Goal: Contribute content: Contribute content

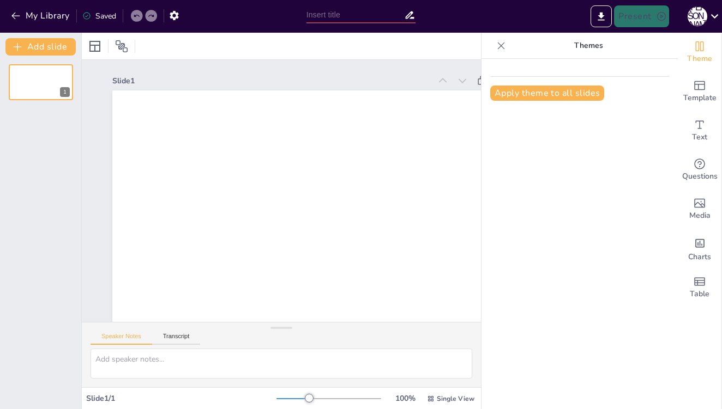
type input "New Sendsteps"
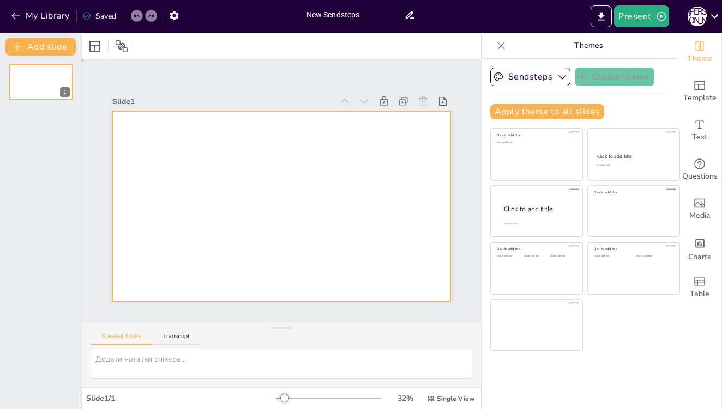
click at [249, 201] on div at bounding box center [281, 206] width 338 height 190
click at [19, 13] on icon "button" at bounding box center [15, 15] width 11 height 11
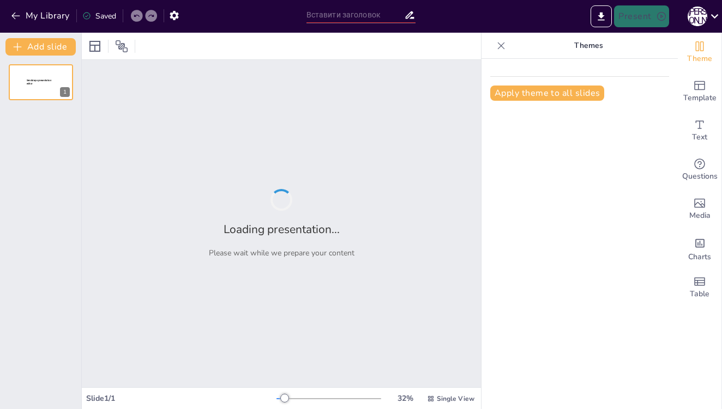
type input "Артилерія: Роль у перемозі та стратегії"
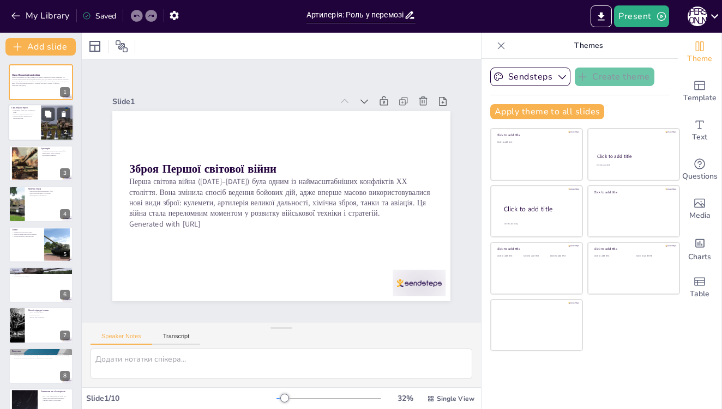
click at [29, 114] on p "Кулемети змінили тактику бою." at bounding box center [24, 114] width 26 height 2
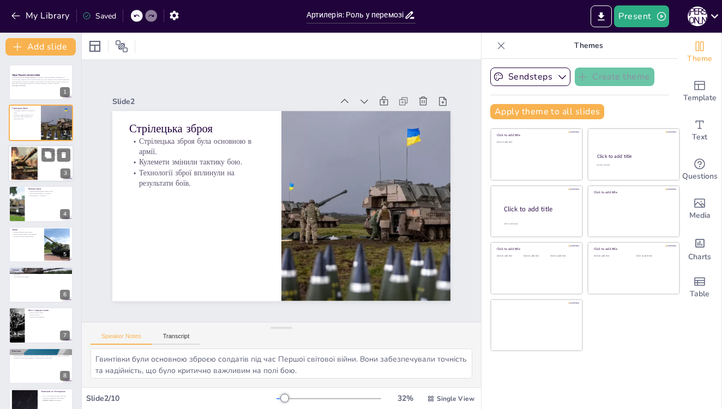
click at [45, 167] on div at bounding box center [40, 163] width 65 height 37
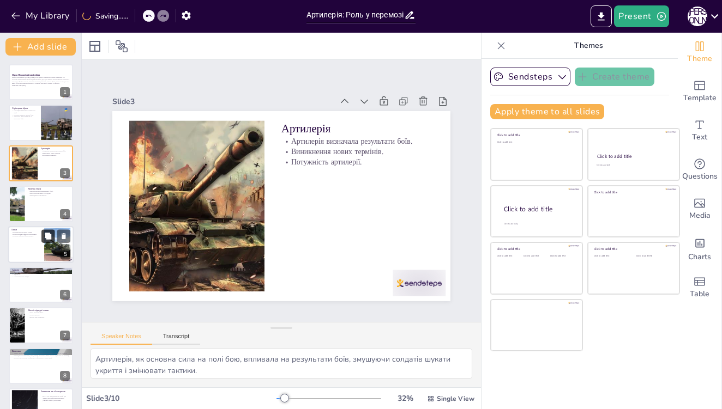
click at [45, 230] on button at bounding box center [47, 236] width 13 height 13
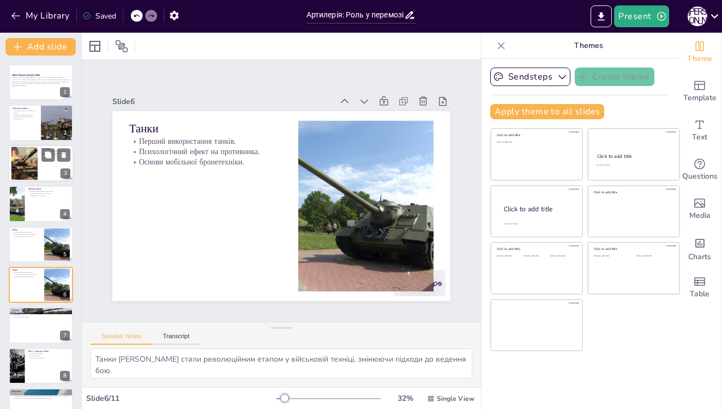
click at [39, 145] on div at bounding box center [40, 163] width 65 height 37
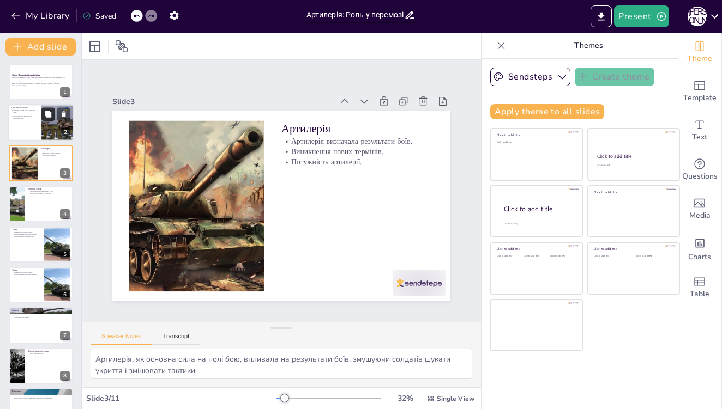
click at [44, 115] on button at bounding box center [47, 114] width 13 height 13
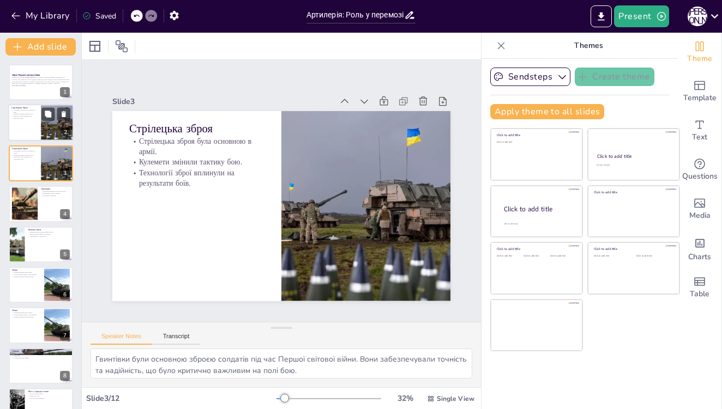
click at [31, 123] on div at bounding box center [40, 123] width 65 height 37
click at [66, 155] on icon at bounding box center [64, 155] width 8 height 8
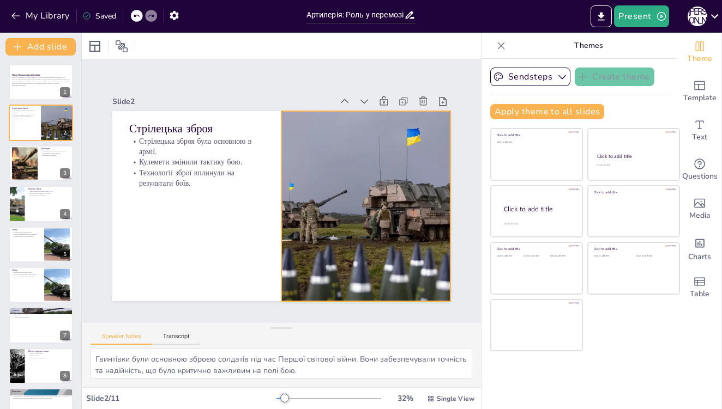
click at [357, 184] on div at bounding box center [310, 272] width 317 height 359
click at [419, 149] on icon at bounding box center [428, 158] width 18 height 18
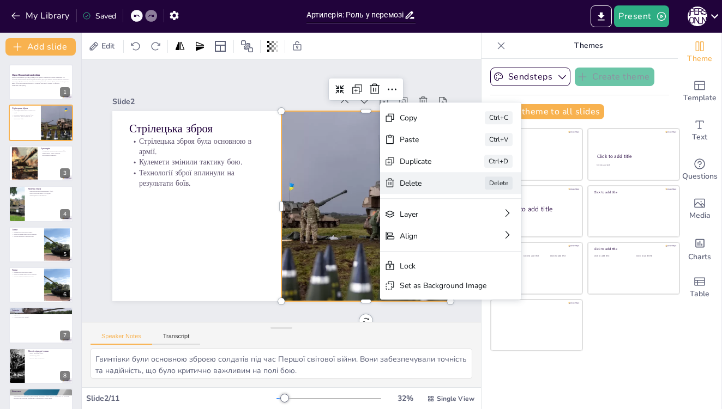
click at [426, 332] on div "Delete" at bounding box center [452, 350] width 52 height 36
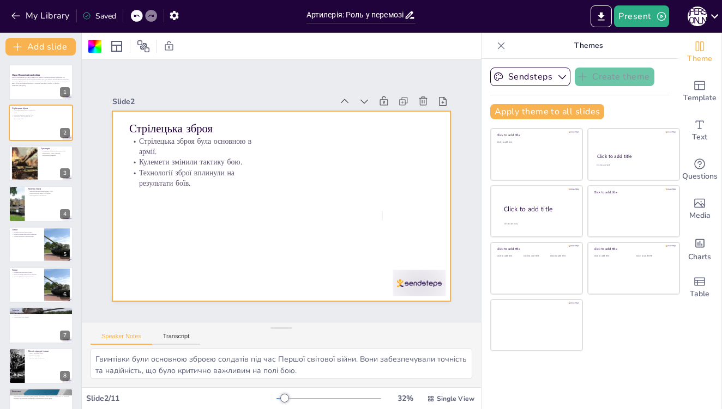
click at [382, 212] on div at bounding box center [266, 188] width 256 height 370
click at [562, 79] on icon "button" at bounding box center [562, 77] width 8 height 4
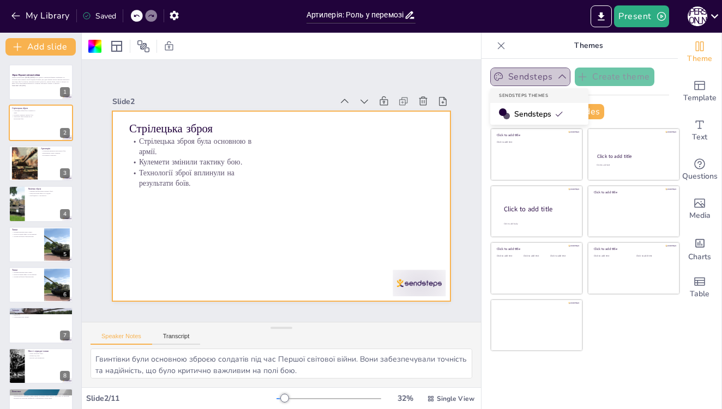
click at [561, 77] on icon "button" at bounding box center [562, 76] width 11 height 11
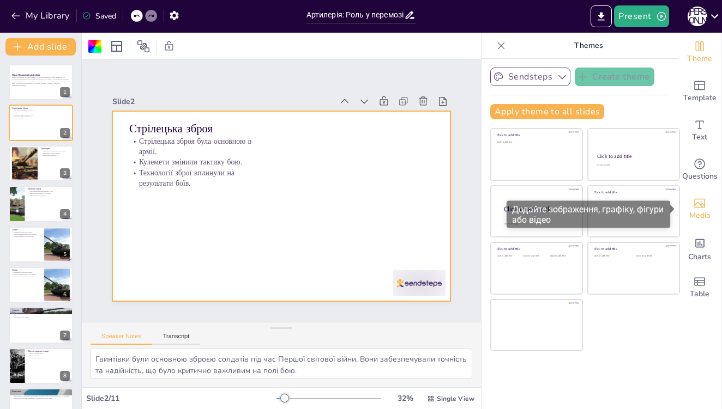
click at [698, 204] on icon "Додайте зображення, графіку, фігури або відео" at bounding box center [699, 203] width 13 height 13
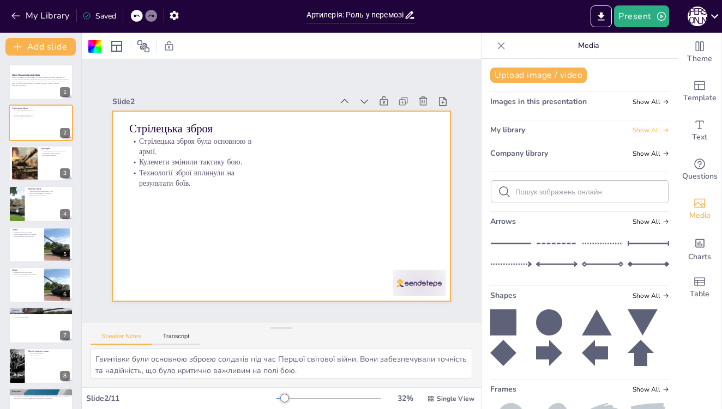
click at [662, 129] on icon at bounding box center [665, 130] width 7 height 7
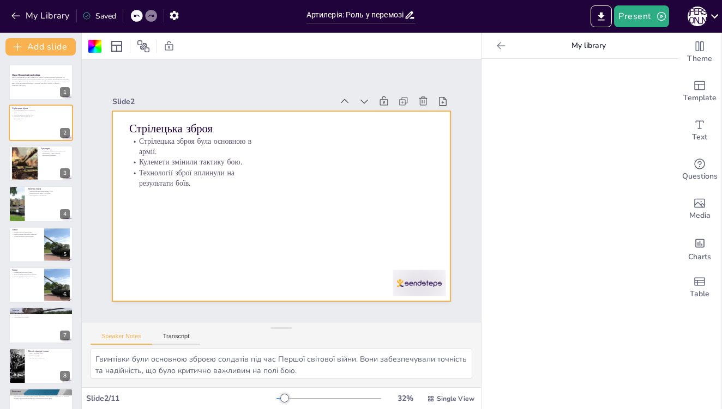
click at [498, 45] on icon at bounding box center [501, 45] width 8 height 7
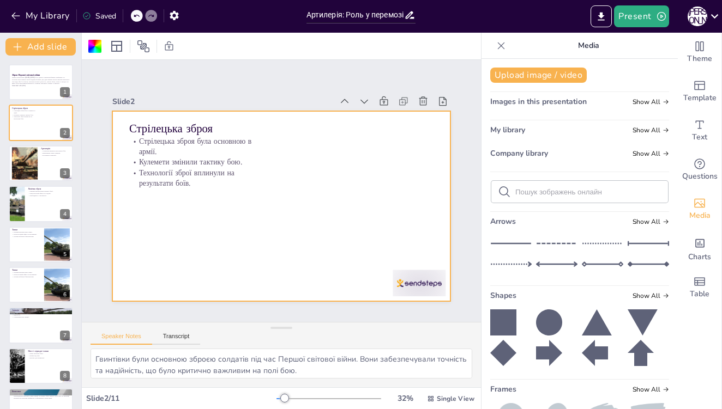
click at [654, 149] on div "Company library Show All" at bounding box center [579, 155] width 179 height 15
click at [648, 152] on span "Show All" at bounding box center [650, 154] width 37 height 8
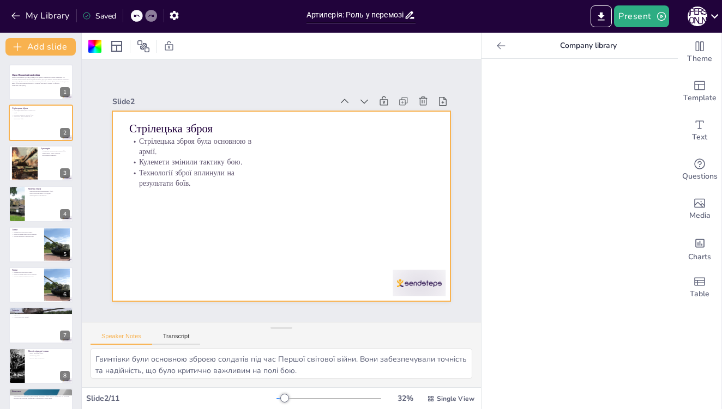
click at [499, 45] on icon at bounding box center [501, 45] width 8 height 7
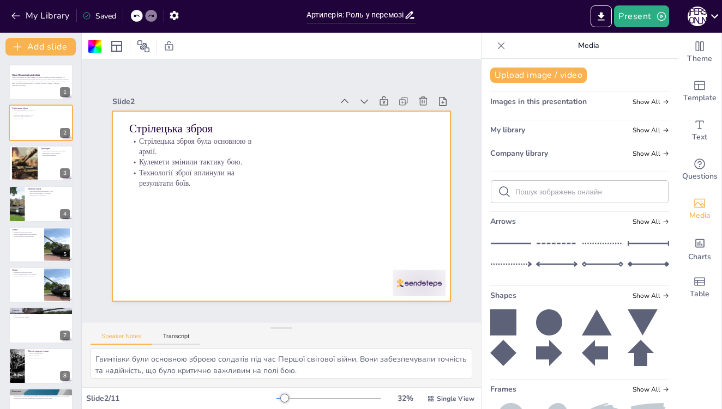
click at [536, 98] on span "Images in this presentation" at bounding box center [538, 101] width 96 height 10
click at [538, 83] on div "Upload image / video Images in this presentation Show All My library Show All C…" at bounding box center [579, 234] width 196 height 351
click at [540, 77] on button "Upload image / video" at bounding box center [538, 75] width 96 height 15
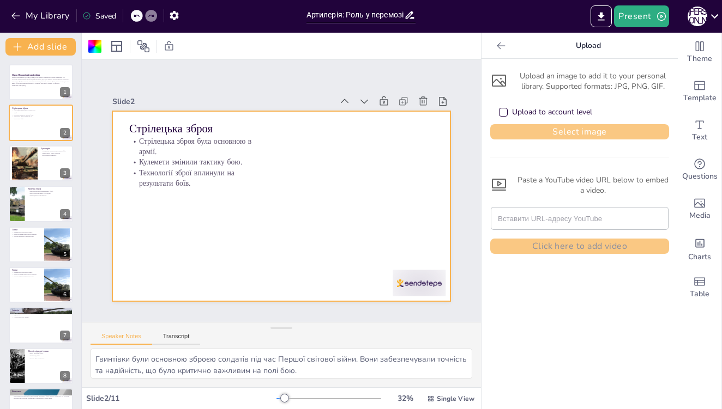
click at [611, 129] on button "Select image" at bounding box center [579, 131] width 179 height 15
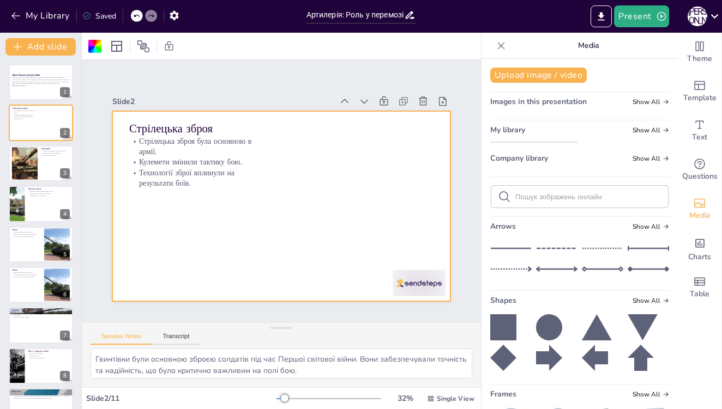
drag, startPoint x: 548, startPoint y: 160, endPoint x: 393, endPoint y: 172, distance: 155.8
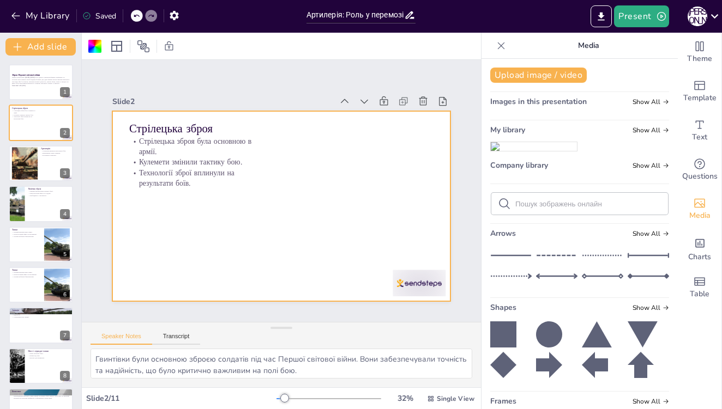
click at [393, 172] on div "Document fonts Akatab Recently used Mulish Popular fonts Lato Montserrat Open S…" at bounding box center [361, 221] width 722 height 377
drag, startPoint x: 540, startPoint y: 160, endPoint x: 521, endPoint y: 160, distance: 19.1
click at [521, 151] on img at bounding box center [534, 146] width 86 height 9
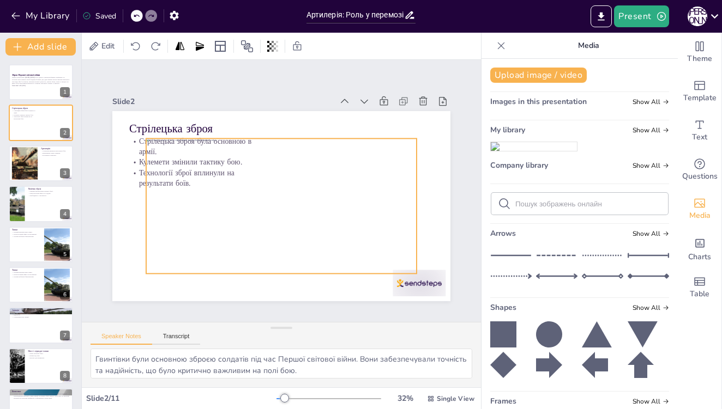
click at [521, 151] on img at bounding box center [534, 146] width 86 height 9
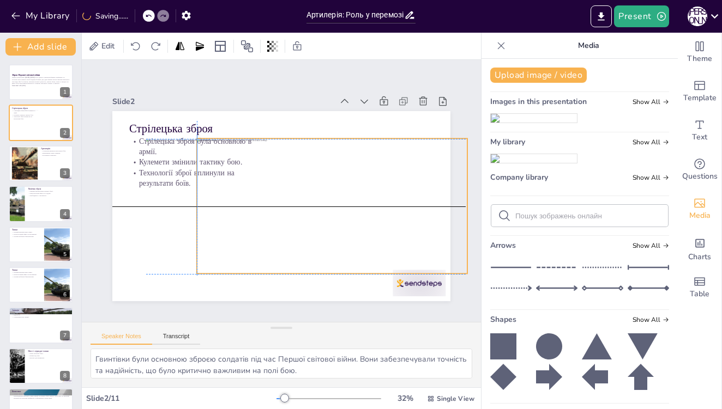
drag, startPoint x: 249, startPoint y: 194, endPoint x: 294, endPoint y: 192, distance: 45.8
click at [294, 192] on div at bounding box center [313, 233] width 298 height 268
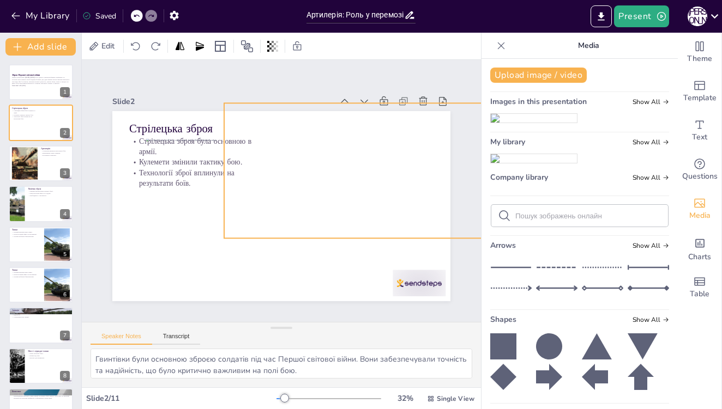
drag, startPoint x: 357, startPoint y: 207, endPoint x: 384, endPoint y: 172, distance: 44.7
click at [369, 172] on div at bounding box center [301, 269] width 135 height 270
click at [137, 15] on icon at bounding box center [136, 16] width 7 height 7
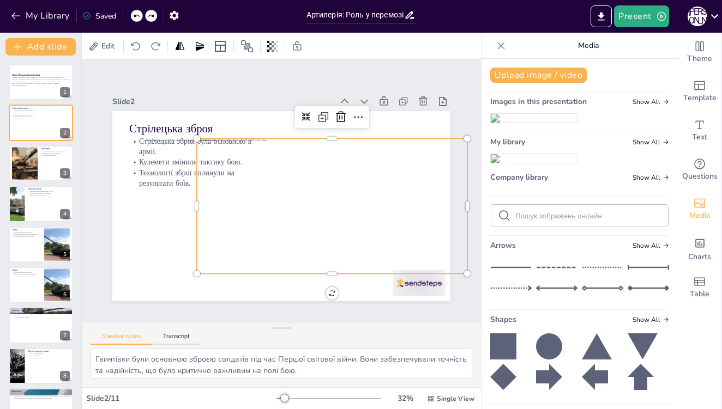
click at [137, 15] on icon at bounding box center [136, 16] width 7 height 7
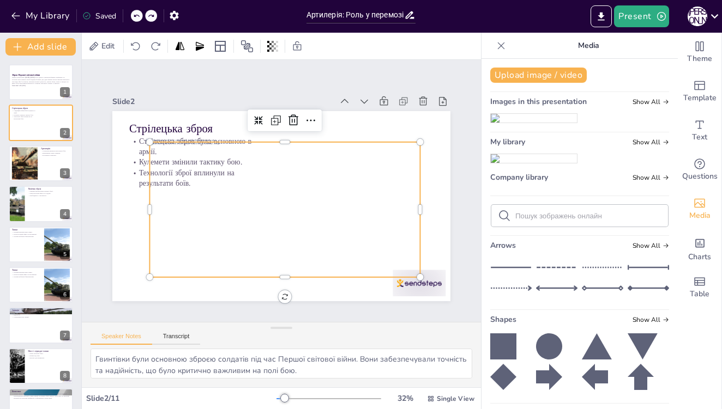
click at [137, 15] on icon at bounding box center [136, 16] width 7 height 7
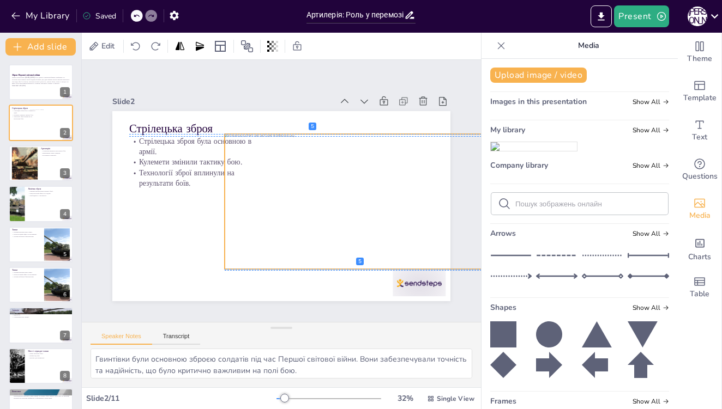
drag, startPoint x: 236, startPoint y: 215, endPoint x: 315, endPoint y: 212, distance: 78.6
click at [315, 212] on div at bounding box center [302, 267] width 233 height 302
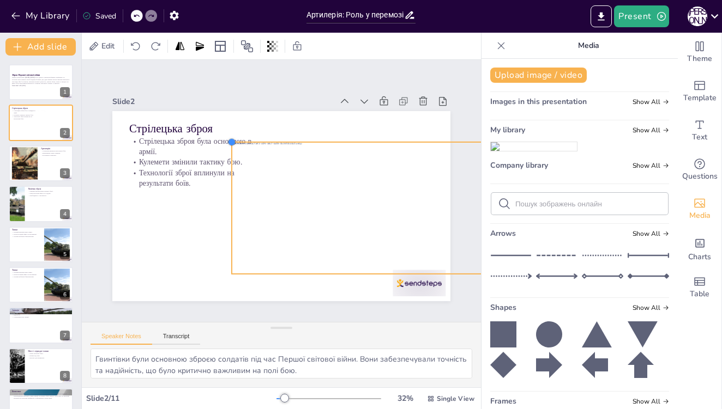
drag, startPoint x: 222, startPoint y: 139, endPoint x: 230, endPoint y: 143, distance: 8.0
click at [244, 135] on div at bounding box center [249, 129] width 11 height 11
drag, startPoint x: 231, startPoint y: 208, endPoint x: 280, endPoint y: 207, distance: 49.6
click at [280, 207] on div at bounding box center [271, 205] width 62 height 124
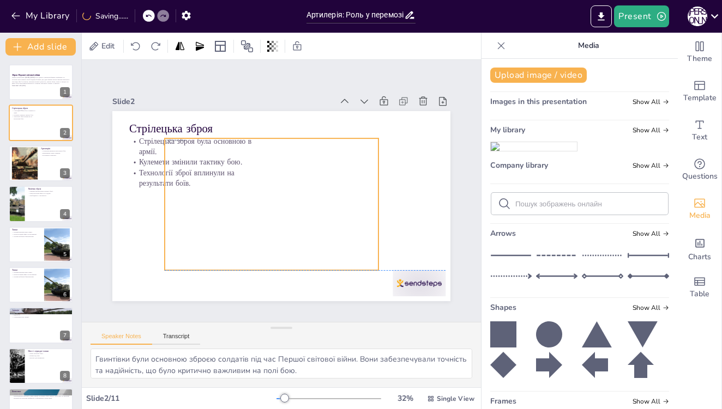
drag, startPoint x: 445, startPoint y: 198, endPoint x: 328, endPoint y: 190, distance: 116.9
click at [328, 190] on div at bounding box center [268, 156] width 132 height 263
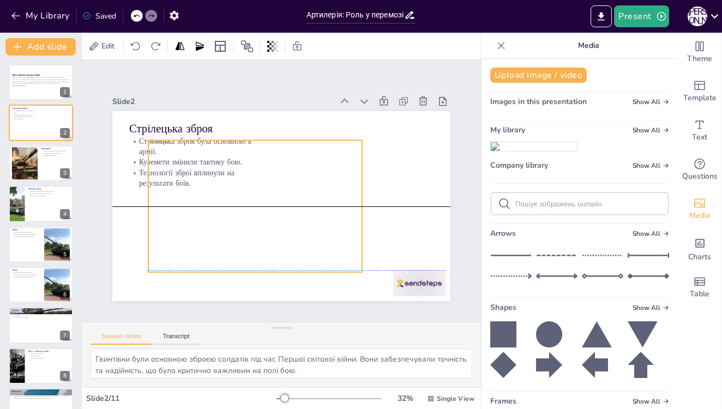
drag, startPoint x: 377, startPoint y: 202, endPoint x: 360, endPoint y: 201, distance: 16.9
click at [360, 201] on div at bounding box center [228, 196] width 285 height 184
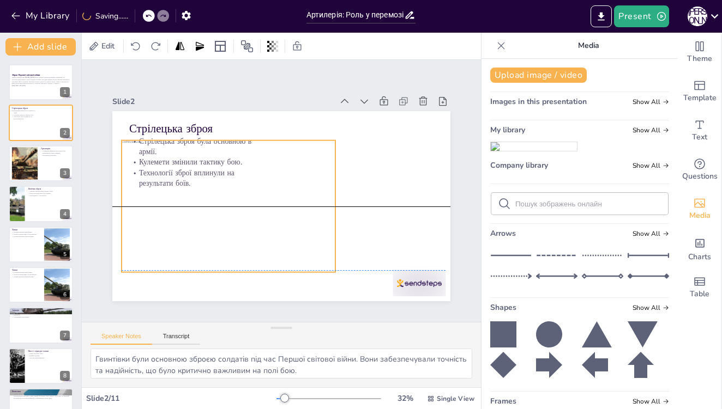
drag, startPoint x: 361, startPoint y: 206, endPoint x: 335, endPoint y: 205, distance: 25.6
click at [335, 205] on div at bounding box center [283, 111] width 184 height 285
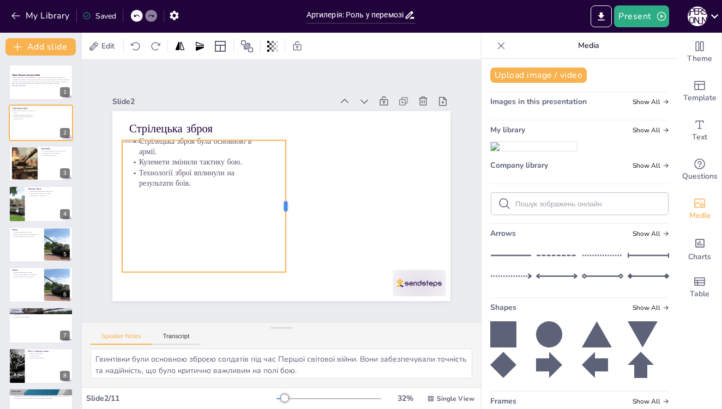
drag, startPoint x: 337, startPoint y: 206, endPoint x: 287, endPoint y: 206, distance: 50.2
click at [287, 206] on div at bounding box center [287, 207] width 36 height 131
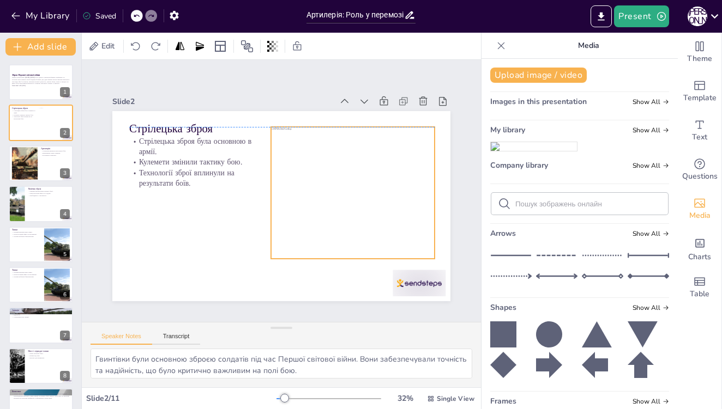
drag, startPoint x: 244, startPoint y: 202, endPoint x: 394, endPoint y: 190, distance: 149.9
click at [394, 190] on div at bounding box center [348, 215] width 291 height 207
click at [195, 286] on div at bounding box center [274, 205] width 388 height 334
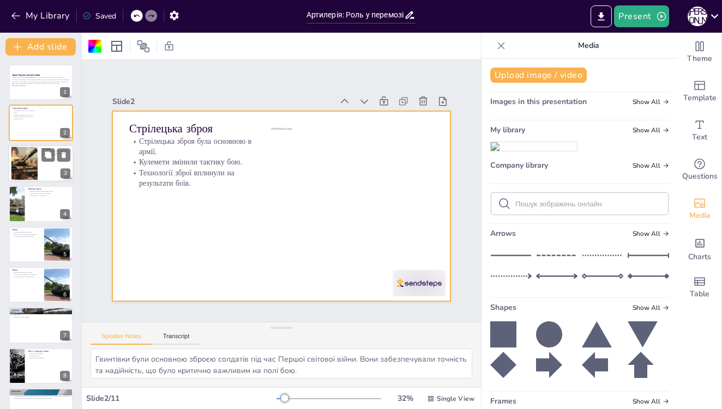
click at [29, 164] on div at bounding box center [24, 163] width 33 height 33
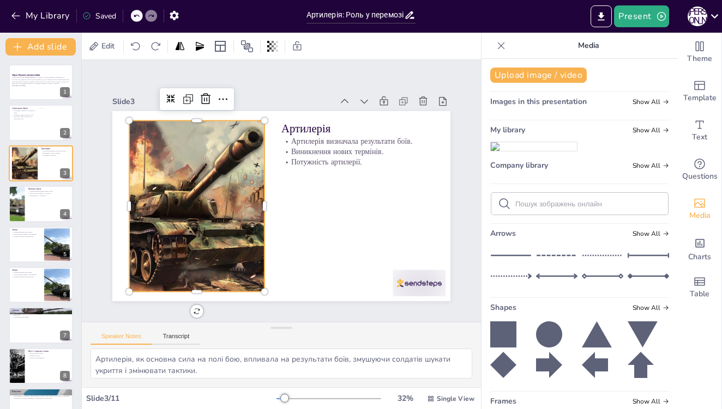
click at [231, 212] on div at bounding box center [219, 131] width 239 height 239
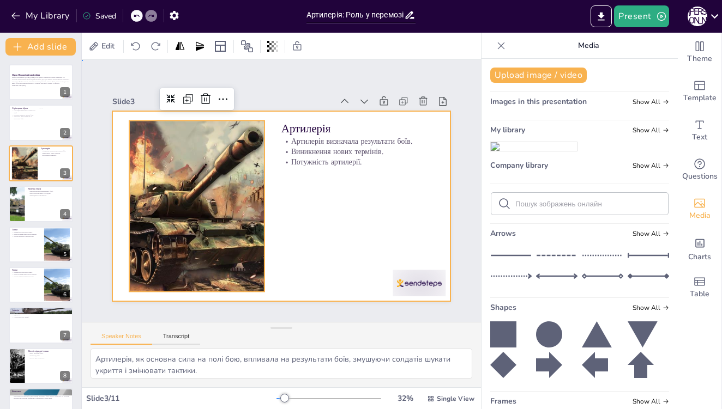
click at [315, 242] on div at bounding box center [280, 206] width 356 height 225
click at [226, 171] on div at bounding box center [195, 179] width 215 height 215
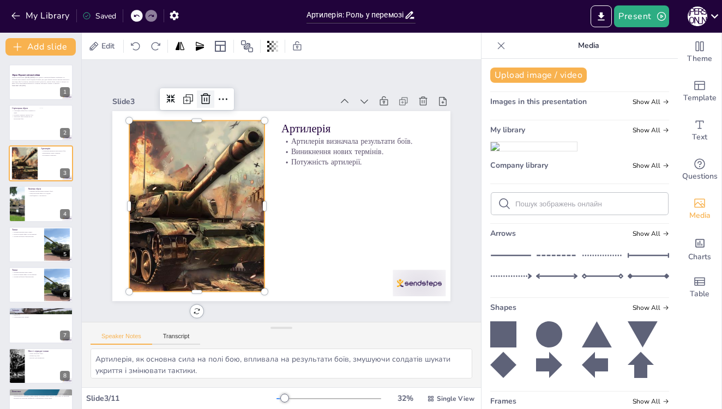
click at [267, 79] on icon at bounding box center [274, 71] width 14 height 14
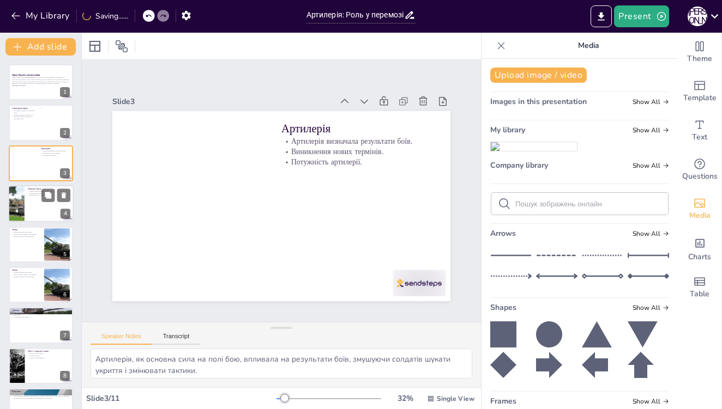
click at [26, 210] on div at bounding box center [40, 203] width 65 height 37
type textarea "Використання хлору під Іпром стало переломним моментом у війні, продемонстрував…"
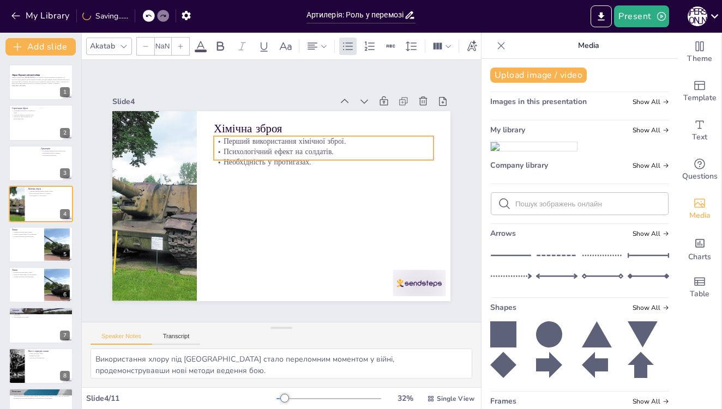
click at [285, 140] on p "Перший використання хімічної зброї." at bounding box center [340, 162] width 205 height 99
type input "32"
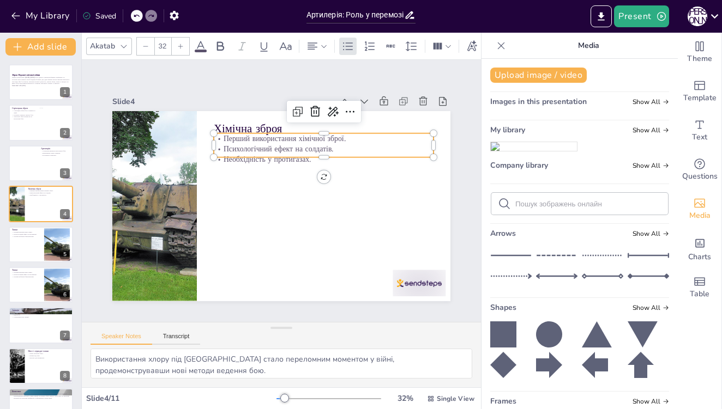
click at [284, 142] on p "Перший використання хімічної зброї." at bounding box center [341, 160] width 205 height 99
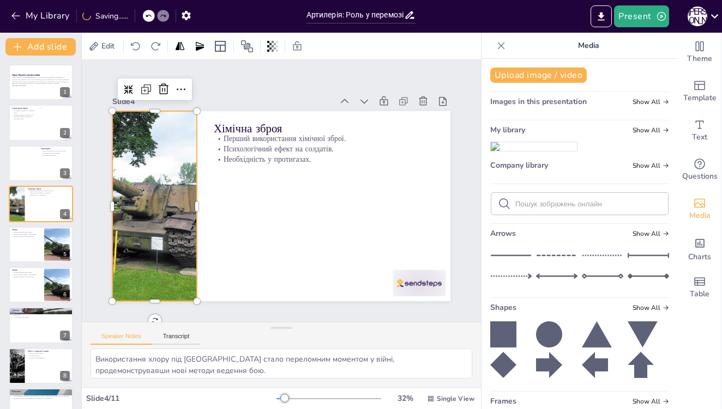
click at [200, 161] on div at bounding box center [355, 87] width 311 height 316
